Goal: Task Accomplishment & Management: Manage account settings

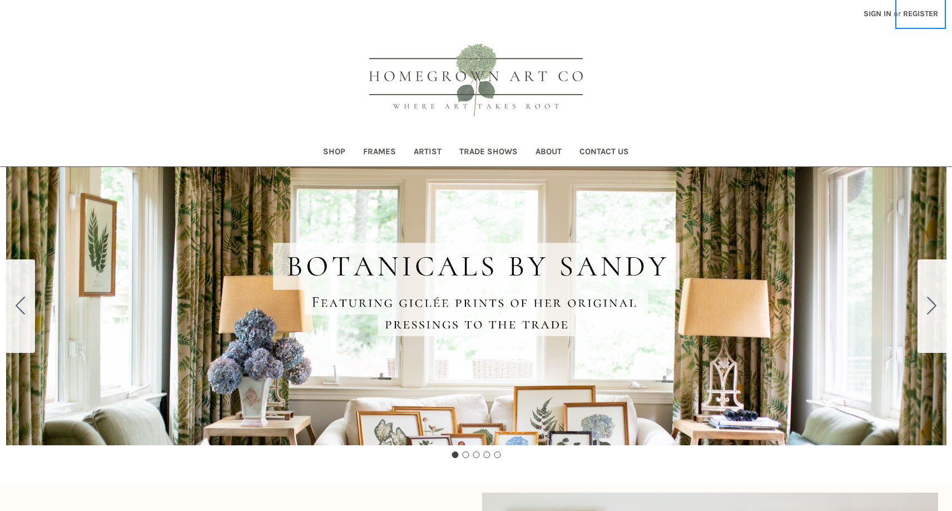
click at [919, 12] on link "Register" at bounding box center [920, 13] width 47 height 27
click at [917, 12] on link "Register" at bounding box center [920, 13] width 47 height 27
click at [883, 12] on link "Sign in" at bounding box center [878, 13] width 40 height 27
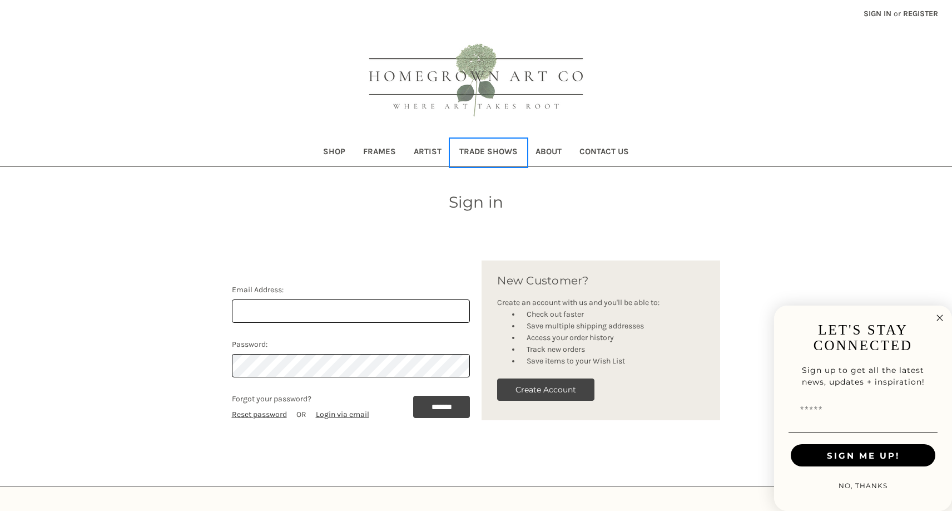
click at [487, 143] on link "Trade Shows" at bounding box center [488, 152] width 76 height 27
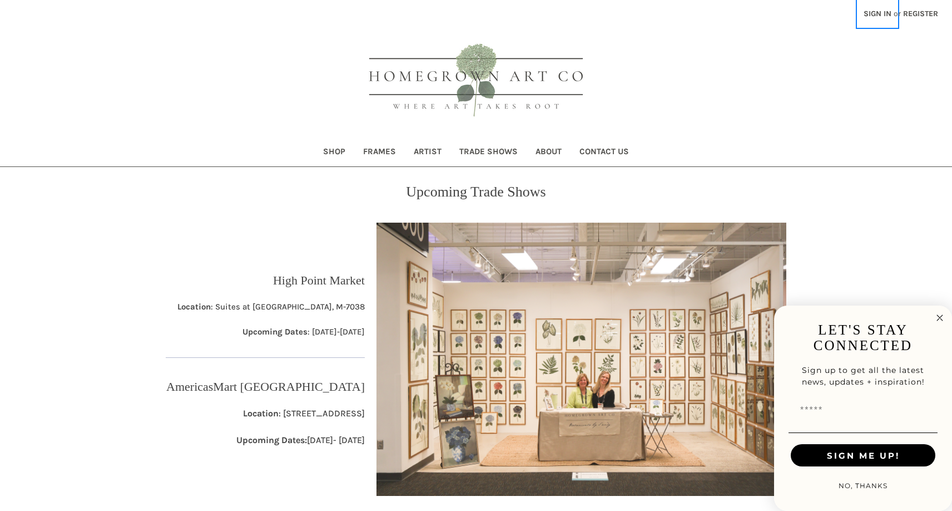
click at [879, 11] on link "Sign in" at bounding box center [878, 13] width 40 height 27
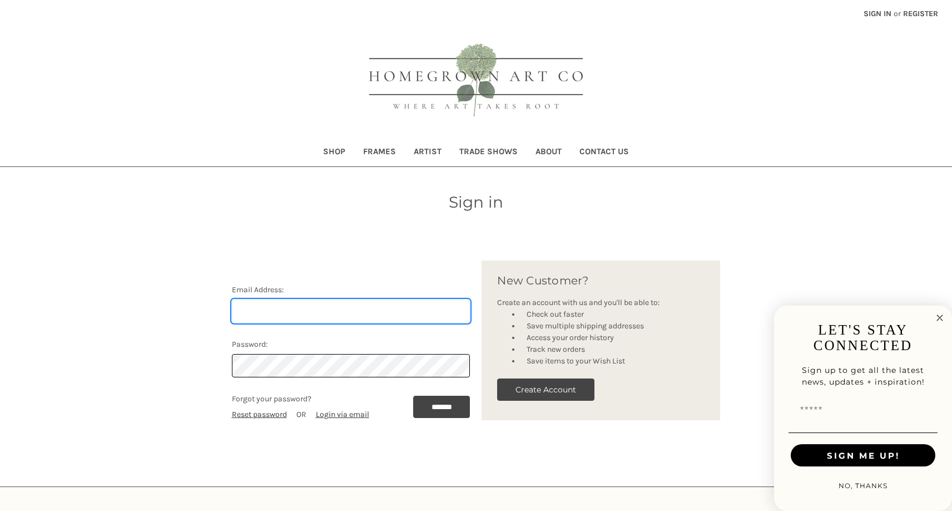
click at [306, 308] on input "Email Address:" at bounding box center [351, 310] width 239 height 23
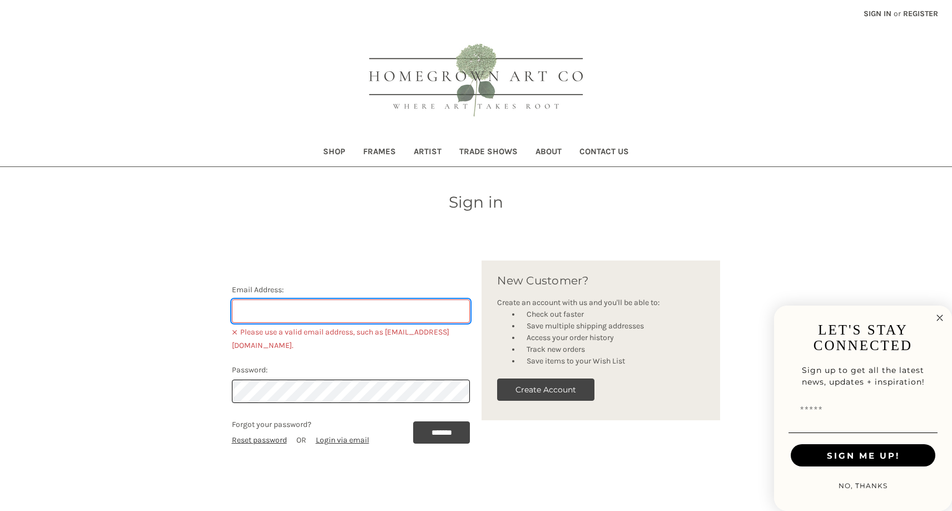
type input "[PERSON_NAME][EMAIL_ADDRESS][DOMAIN_NAME]"
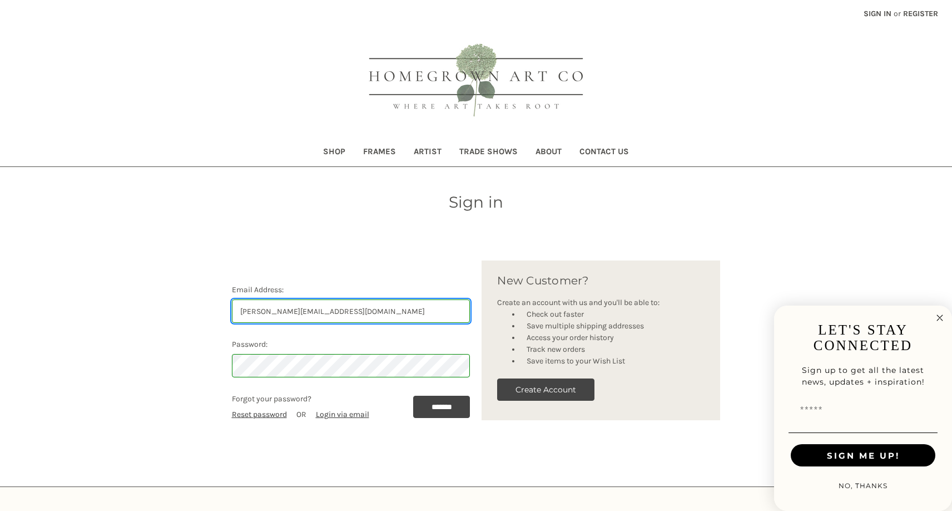
click at [413, 395] on input "*******" at bounding box center [441, 406] width 57 height 22
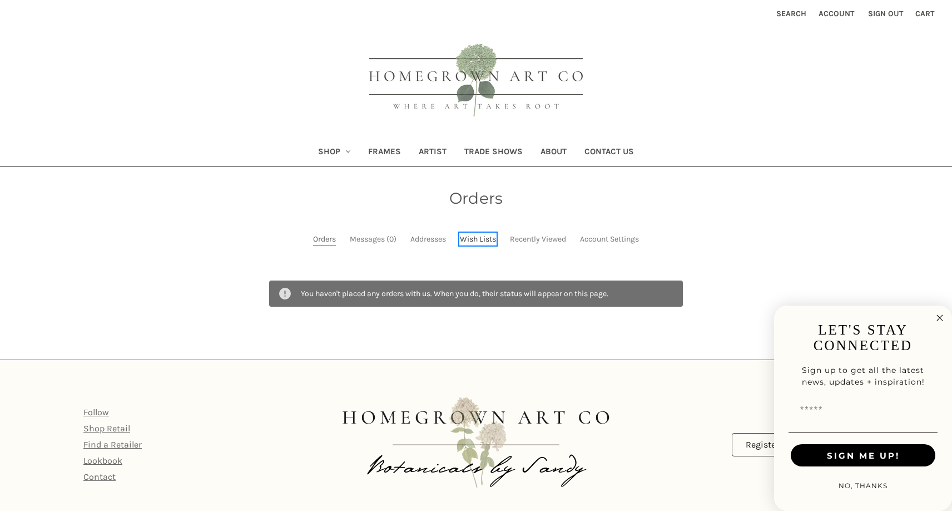
click at [482, 238] on link "Wish Lists" at bounding box center [478, 239] width 36 height 12
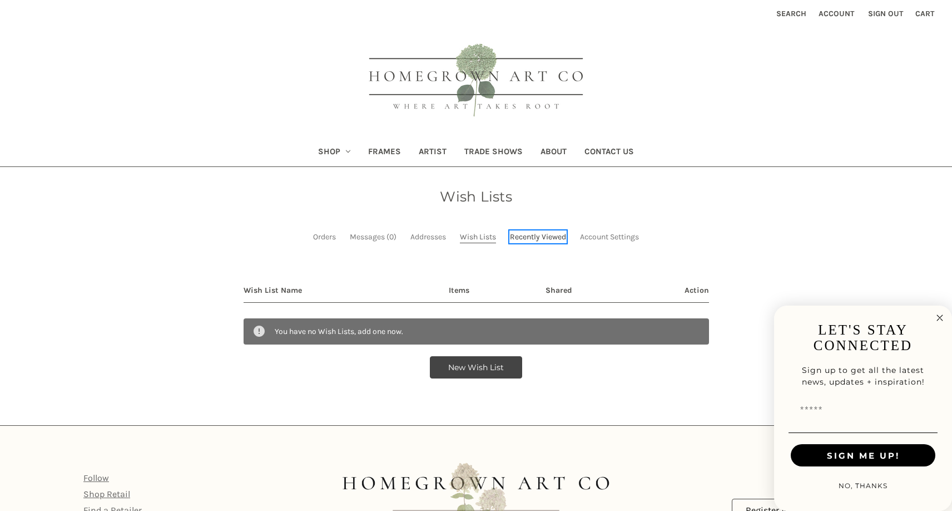
click at [529, 240] on link "Recently Viewed" at bounding box center [538, 237] width 56 height 12
click at [333, 238] on link "Orders" at bounding box center [324, 237] width 23 height 12
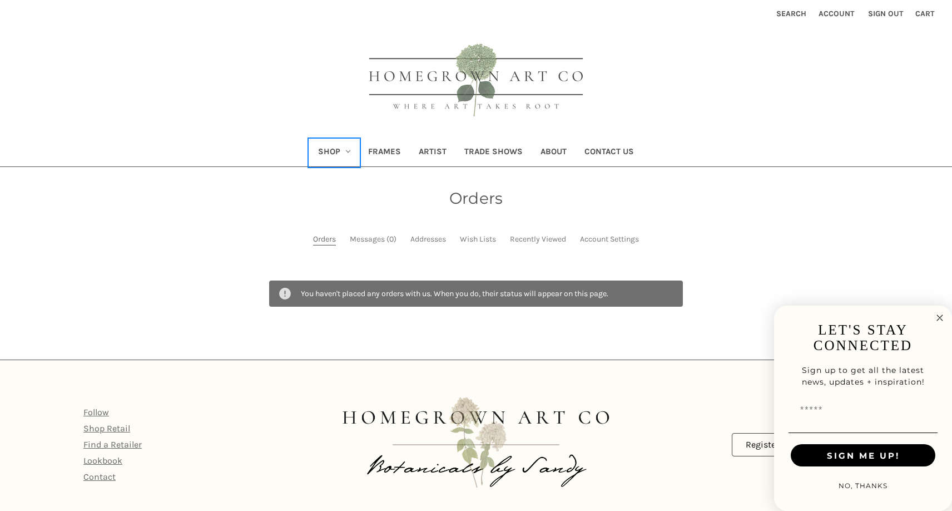
click at [313, 153] on link "Shop" at bounding box center [334, 152] width 51 height 27
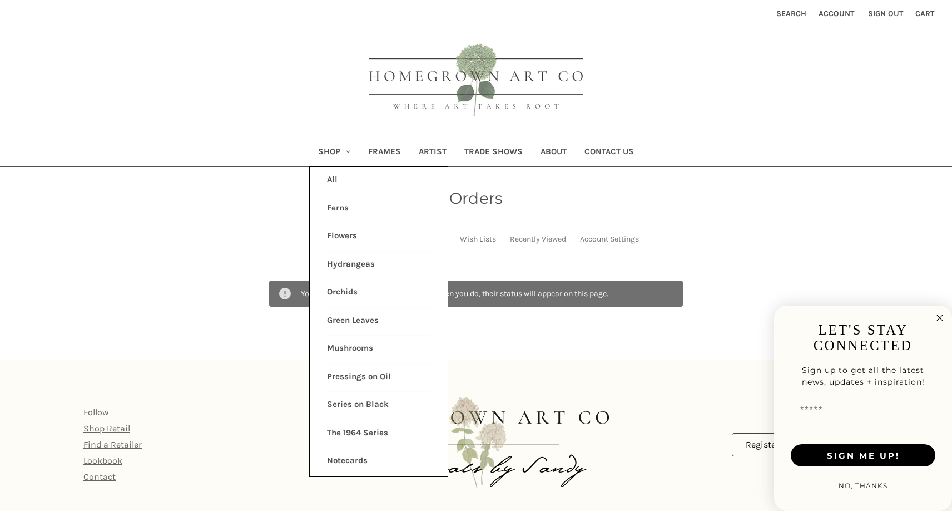
click at [250, 130] on header "Toggle menu Compare Search Account Sign out Cart 0 Search Search Shop All Shop" at bounding box center [476, 83] width 952 height 167
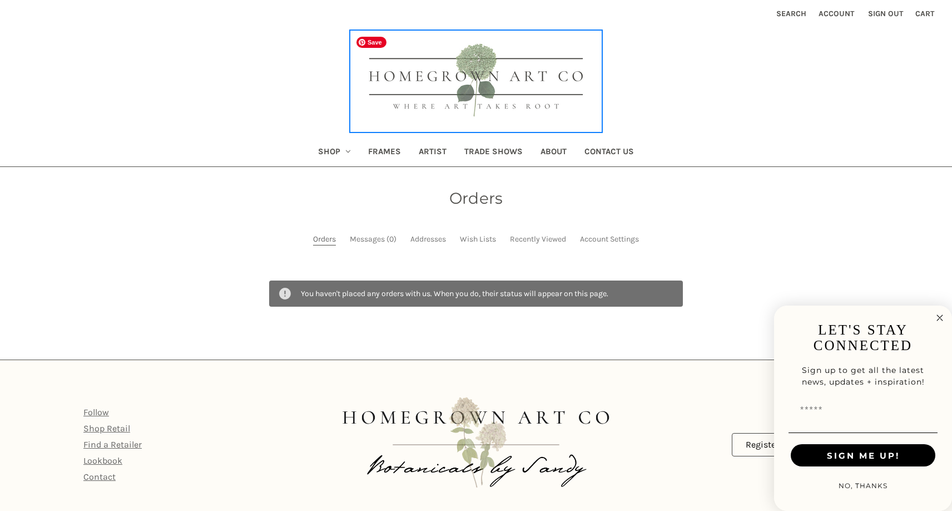
click at [523, 87] on img at bounding box center [476, 81] width 250 height 100
